Goal: Task Accomplishment & Management: Manage account settings

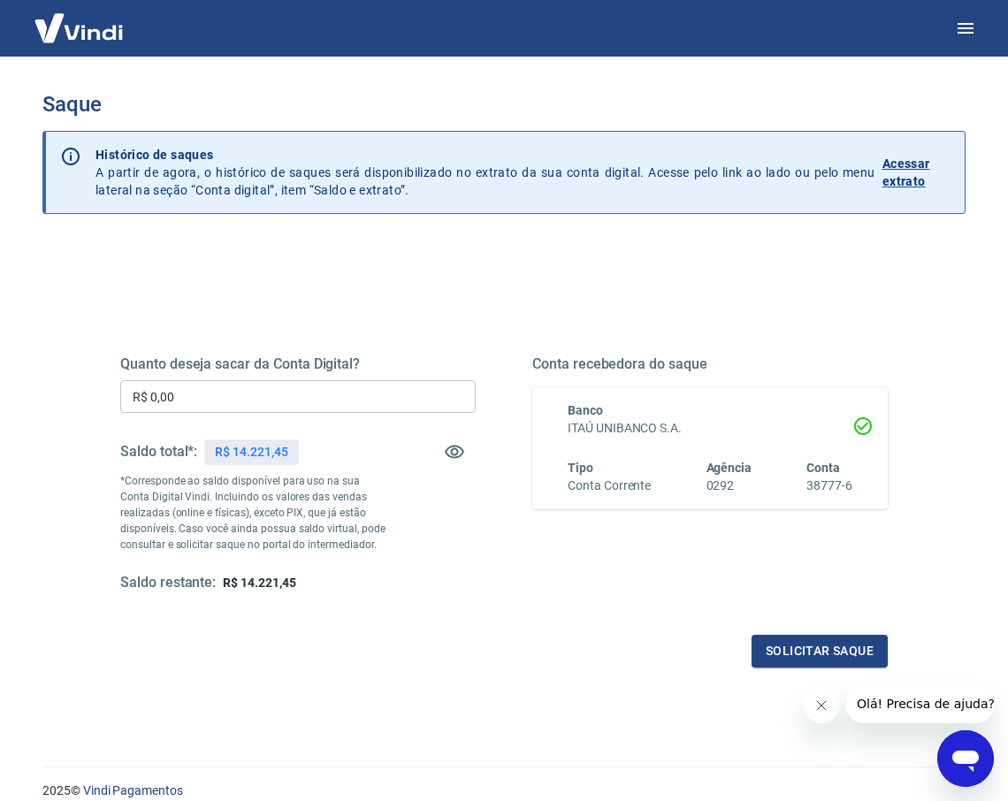
click at [243, 447] on p "R$ 14.221,45" at bounding box center [251, 452] width 73 height 19
copy p "14.221,45"
click at [233, 394] on input "R$ 0,00" at bounding box center [297, 396] width 355 height 33
click at [233, 395] on input "R$ 0,00" at bounding box center [297, 396] width 355 height 33
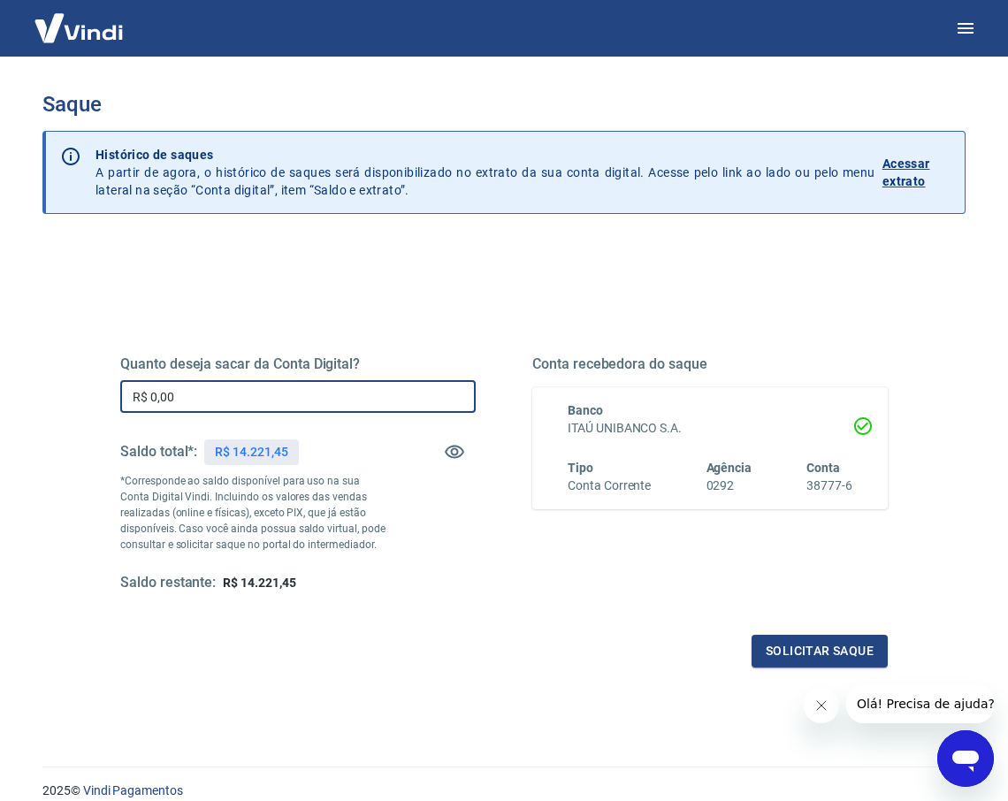
paste input "14.221,45"
type input "R$ 14.221,45"
click at [820, 645] on button "Solicitar saque" at bounding box center [820, 651] width 136 height 33
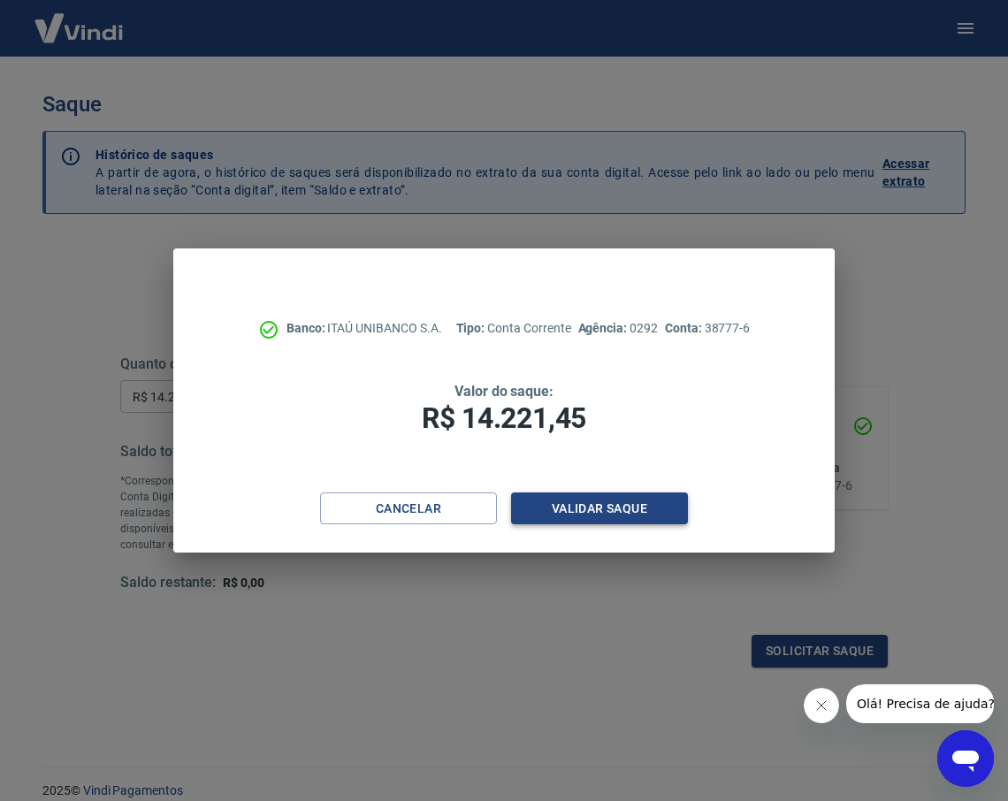
click at [623, 508] on button "Validar saque" at bounding box center [599, 508] width 177 height 33
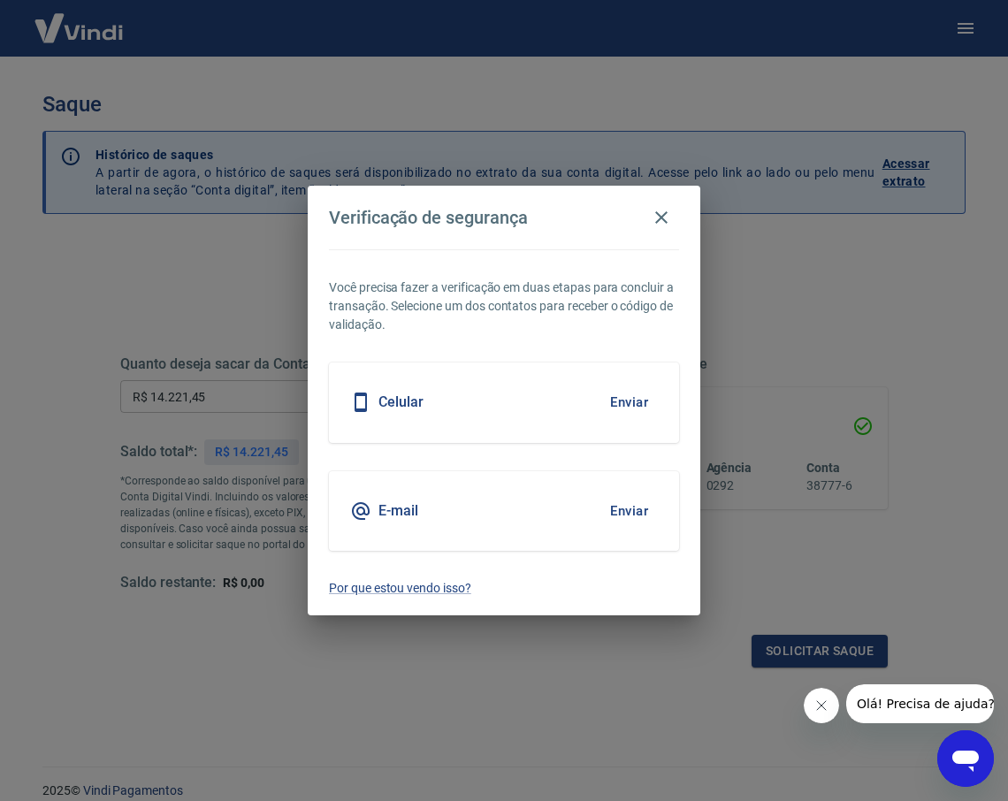
click at [645, 401] on button "Enviar" at bounding box center [628, 402] width 57 height 37
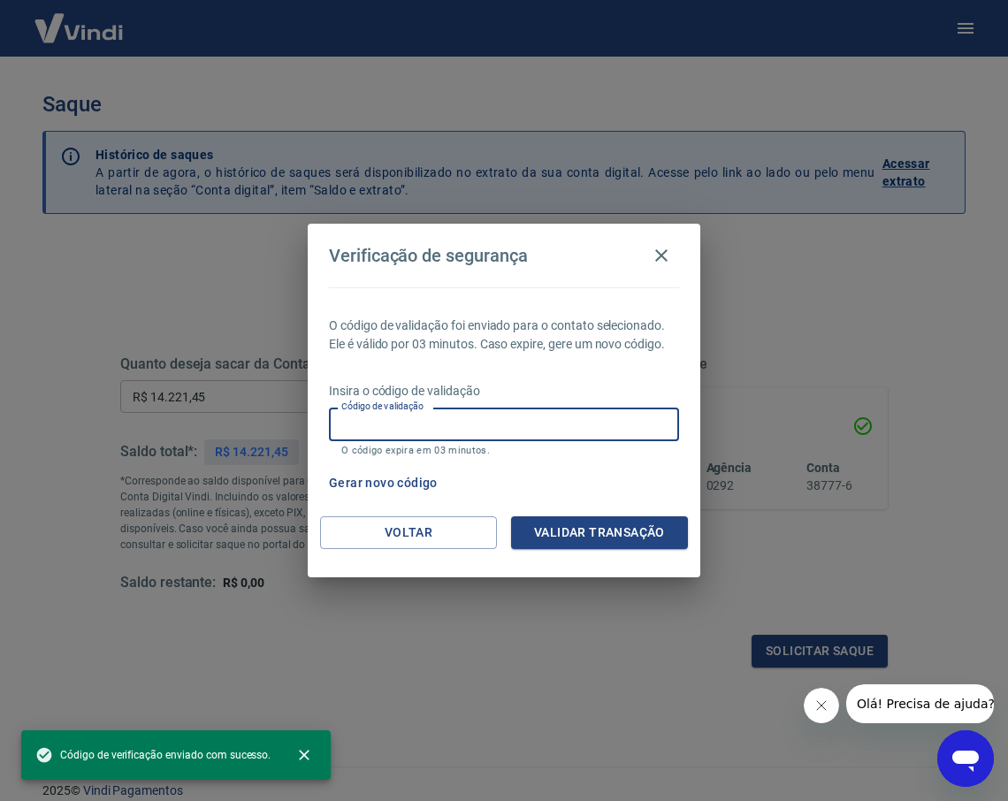
click at [501, 416] on input "Código de validação" at bounding box center [504, 424] width 350 height 33
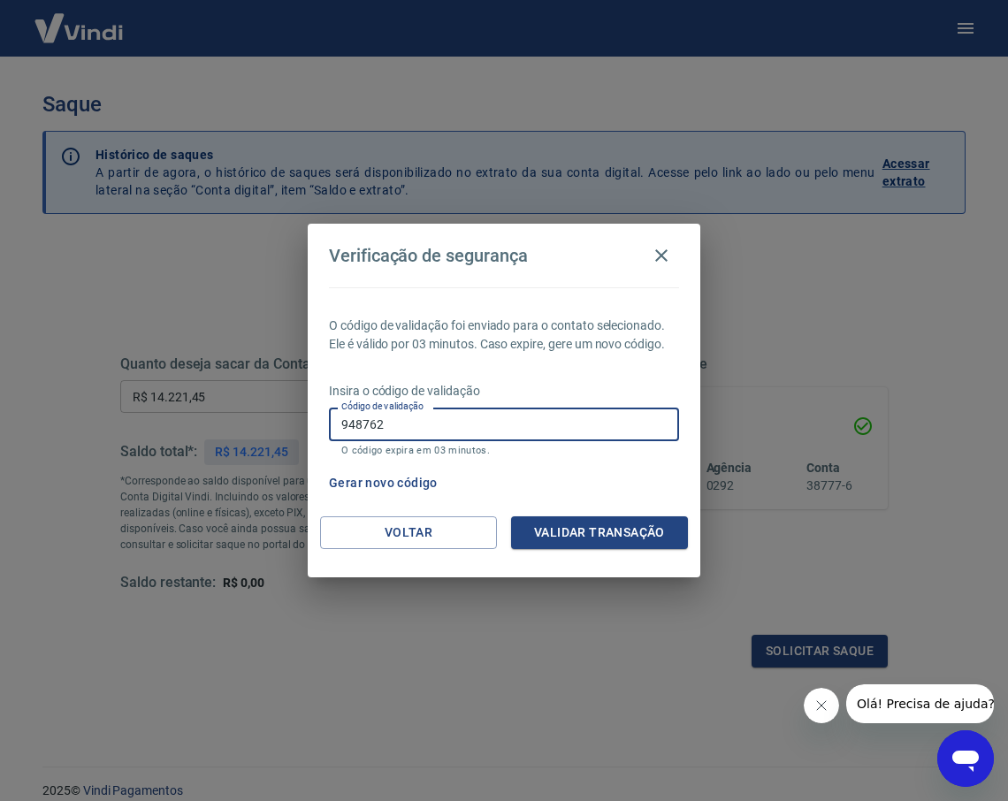
type input "948762"
click at [645, 530] on button "Validar transação" at bounding box center [599, 532] width 177 height 33
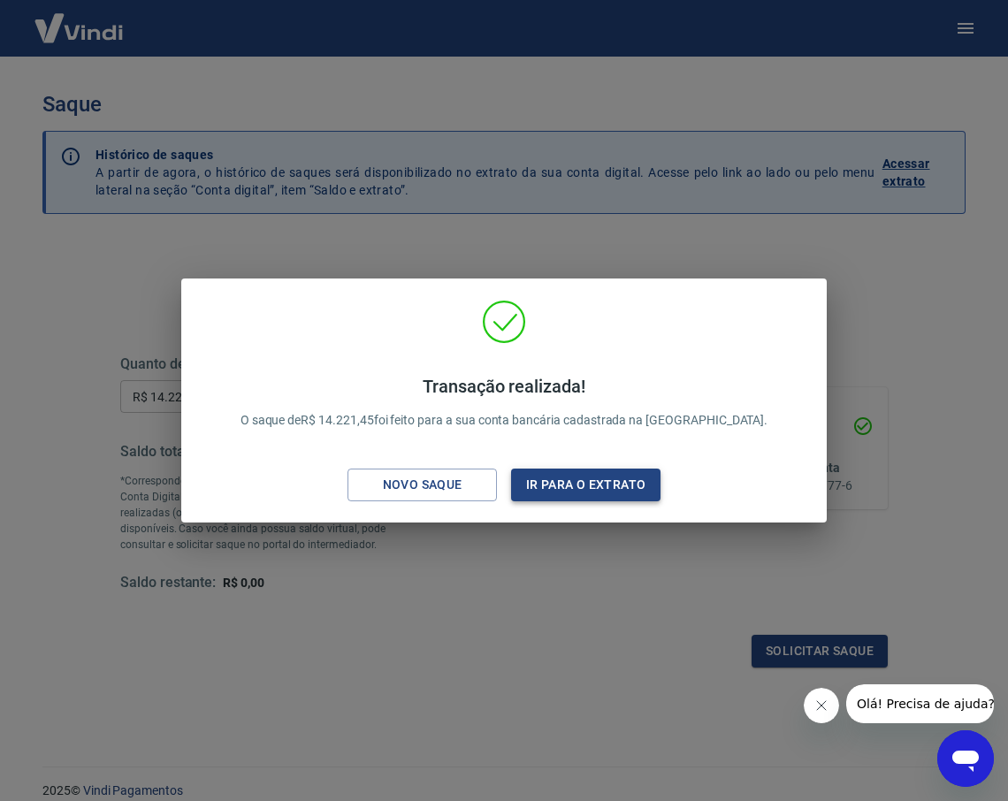
click at [608, 481] on button "Ir para o extrato" at bounding box center [585, 485] width 149 height 33
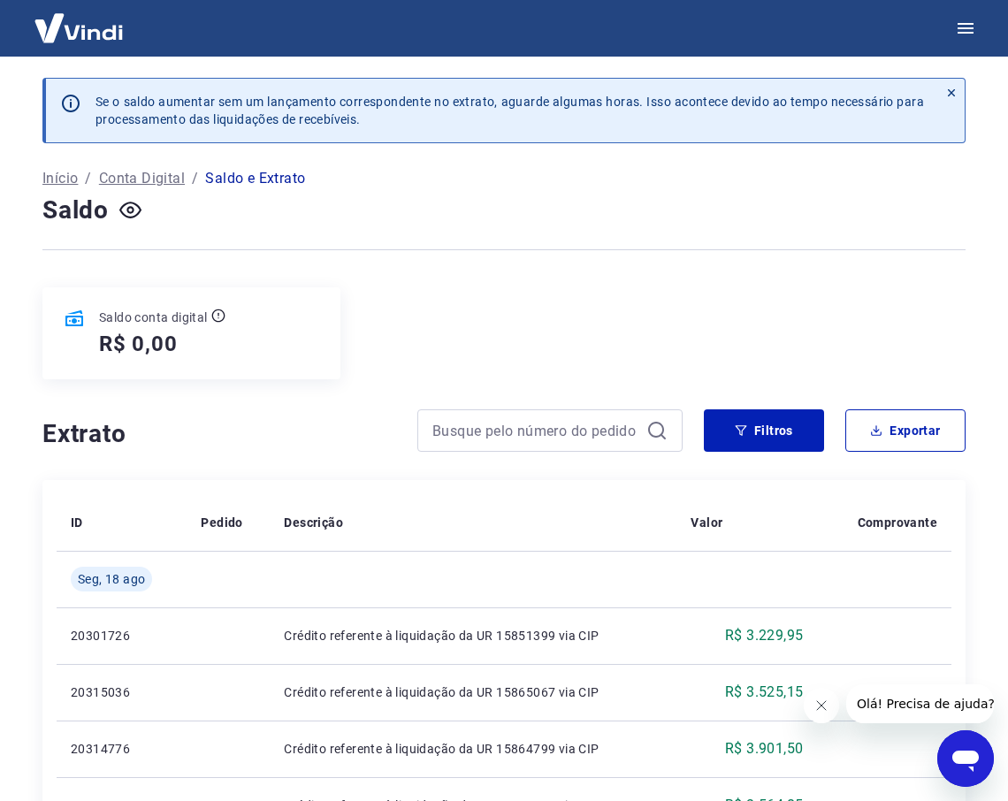
drag, startPoint x: 75, startPoint y: 29, endPoint x: 85, endPoint y: 42, distance: 16.4
click at [75, 29] on img at bounding box center [78, 28] width 115 height 54
